Goal: Transaction & Acquisition: Purchase product/service

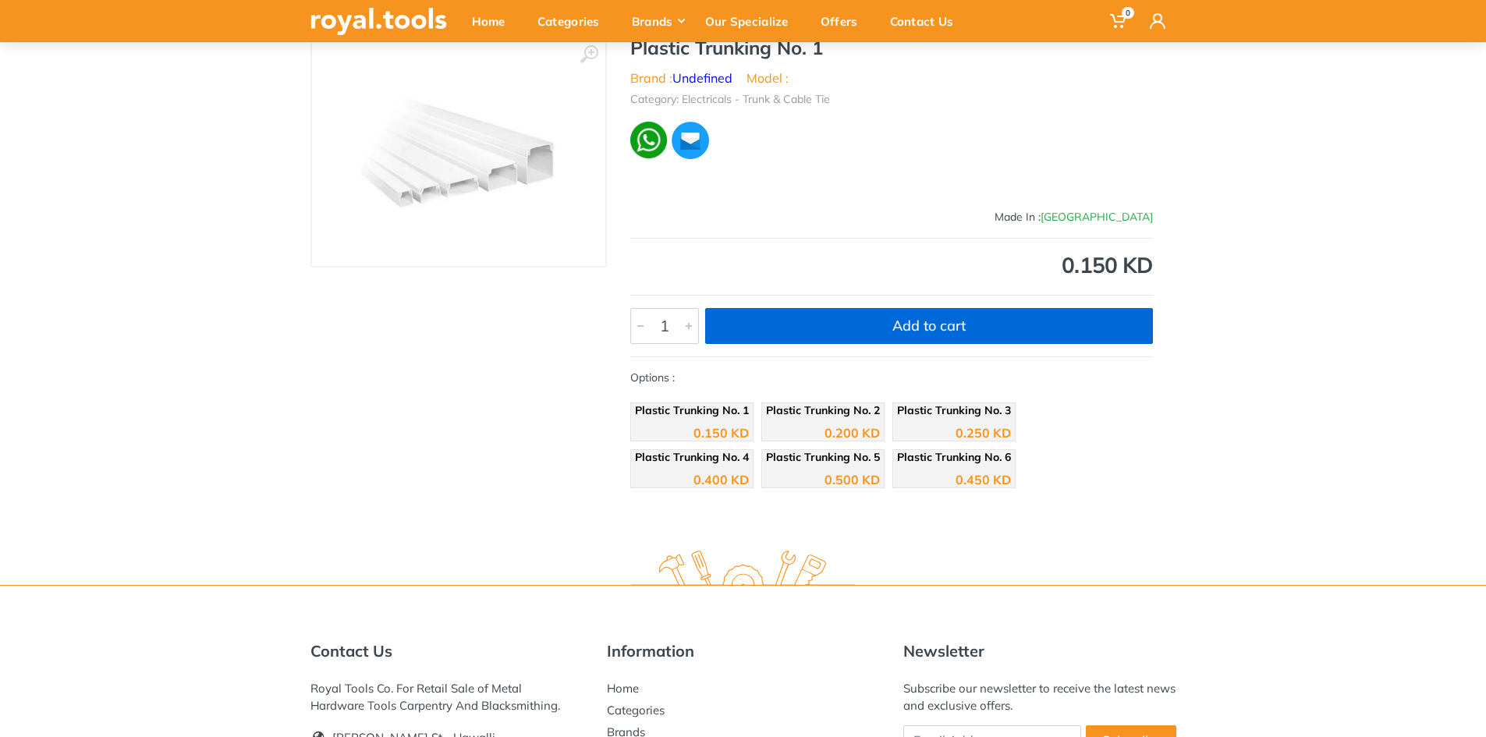
scroll to position [156, 0]
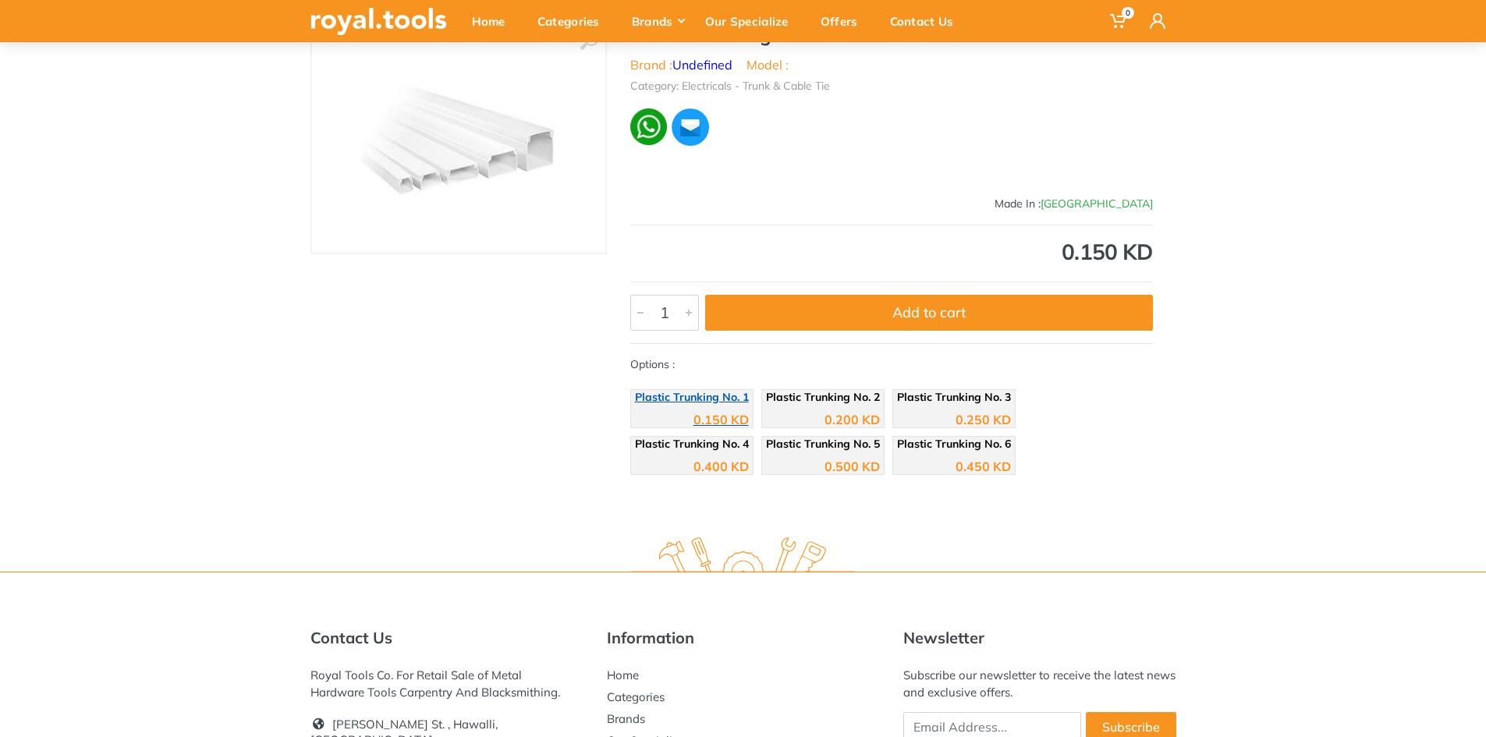
click at [694, 396] on span "Plastic Trunking No. 1" at bounding box center [692, 397] width 114 height 14
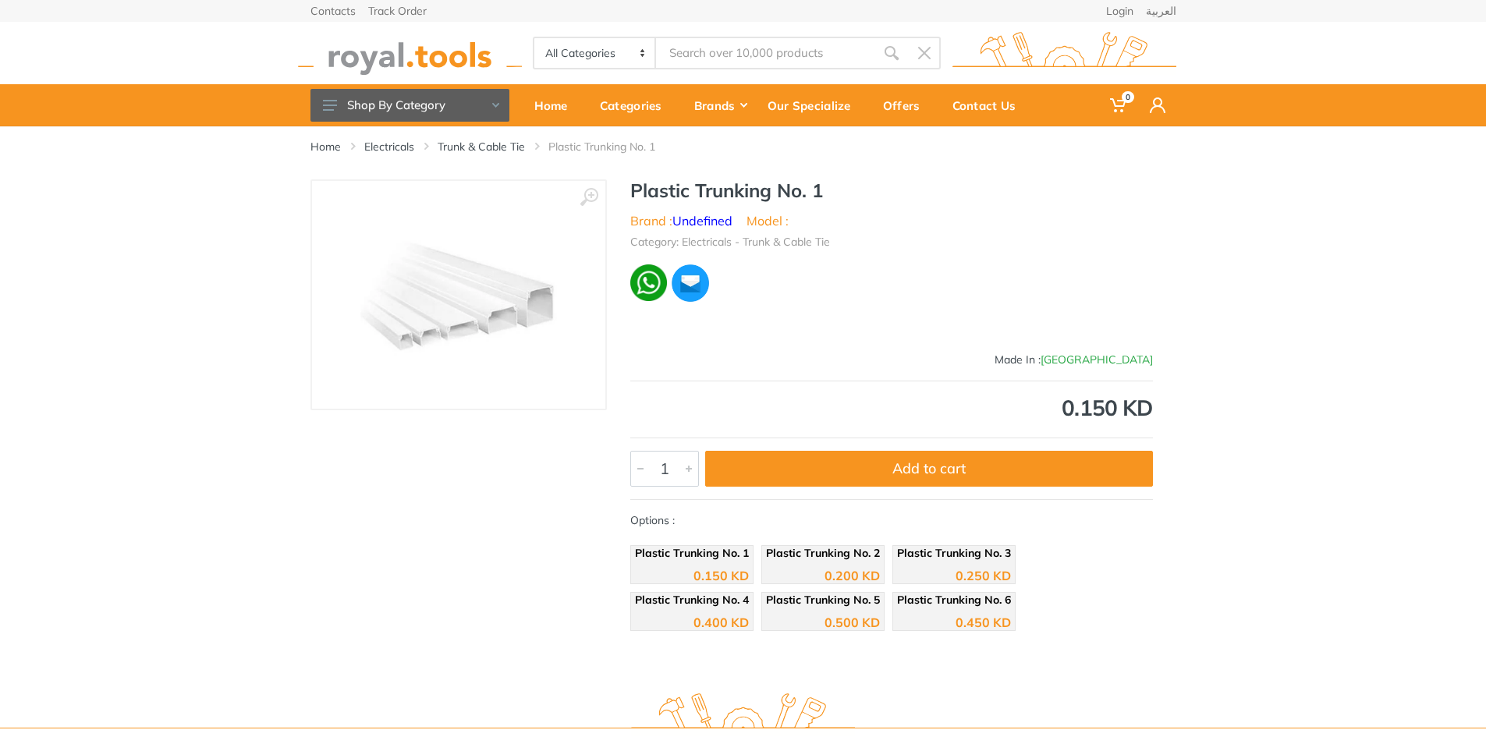
drag, startPoint x: 731, startPoint y: 551, endPoint x: 508, endPoint y: 572, distance: 224.0
click at [508, 572] on div "‹ ›" at bounding box center [458, 408] width 296 height 459
click at [659, 563] on div "0.150 KD" at bounding box center [692, 569] width 114 height 23
click at [661, 563] on div "0.150 KD" at bounding box center [692, 569] width 114 height 23
